Goal: Information Seeking & Learning: Learn about a topic

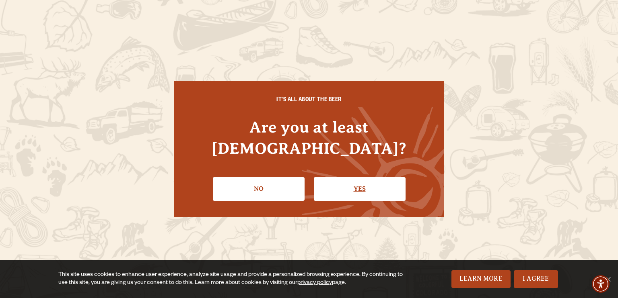
click at [344, 182] on link "Yes" at bounding box center [360, 188] width 92 height 23
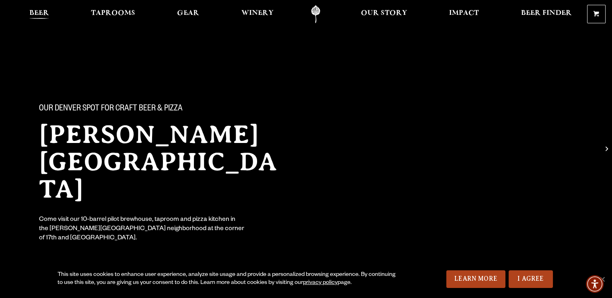
click at [41, 13] on span "Beer" at bounding box center [39, 13] width 20 height 6
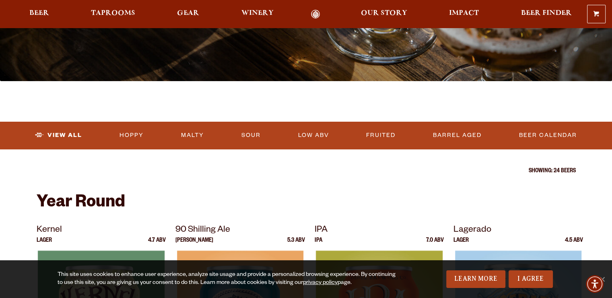
scroll to position [179, 0]
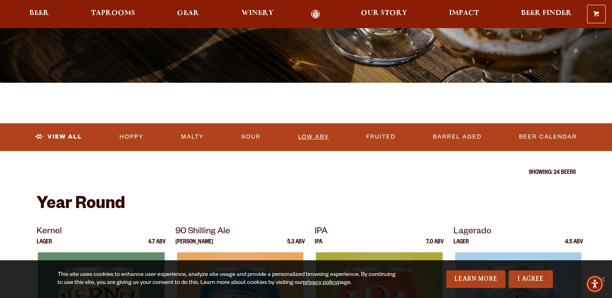
click at [306, 138] on link "Low ABV" at bounding box center [312, 137] width 37 height 18
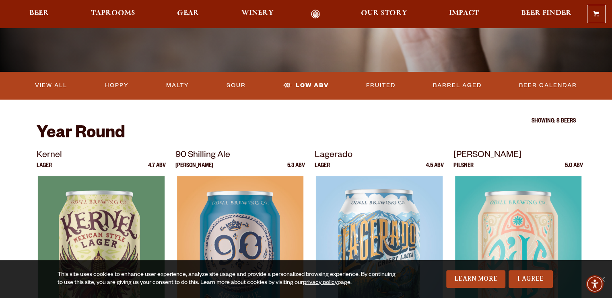
scroll to position [134, 0]
